Goal: Task Accomplishment & Management: Manage account settings

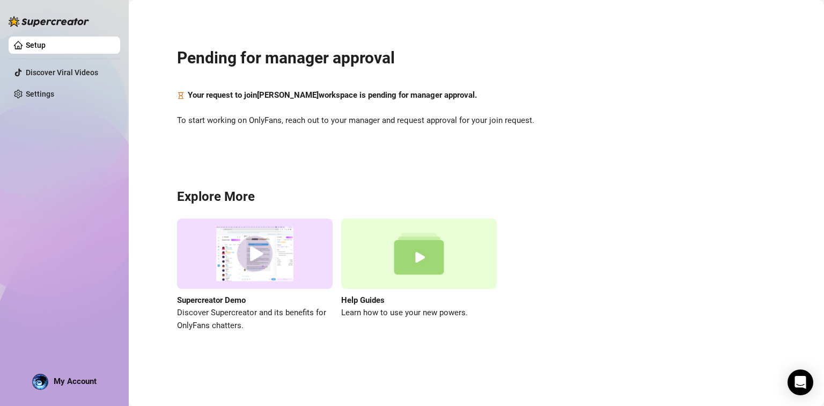
click at [57, 380] on span "My Account" at bounding box center [75, 381] width 43 height 10
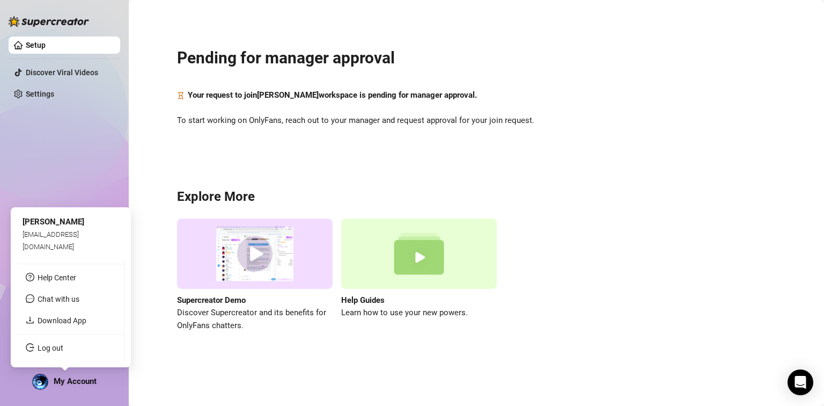
click at [57, 380] on span "My Account" at bounding box center [75, 381] width 43 height 10
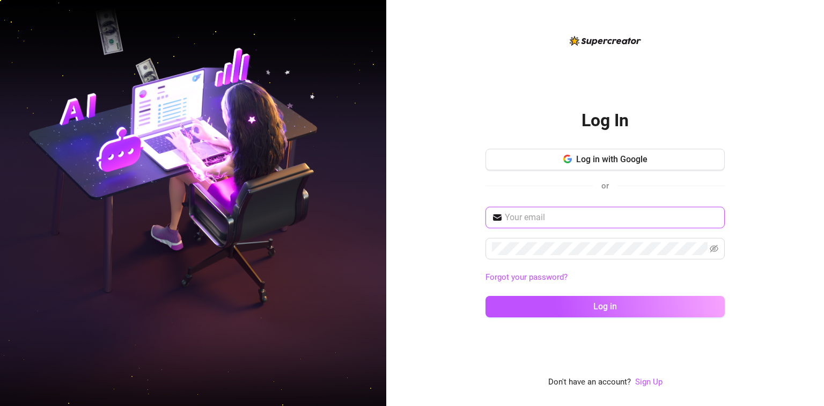
type input "[EMAIL_ADDRESS][DOMAIN_NAME]"
click at [613, 217] on input "[EMAIL_ADDRESS][DOMAIN_NAME]" at bounding box center [612, 217] width 214 height 13
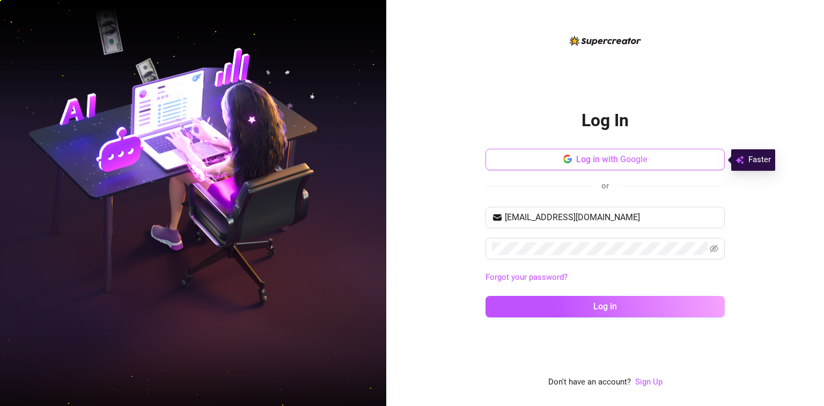
click at [643, 155] on span "Log in with Google" at bounding box center [611, 159] width 71 height 10
